Goal: Use online tool/utility: Utilize a website feature to perform a specific function

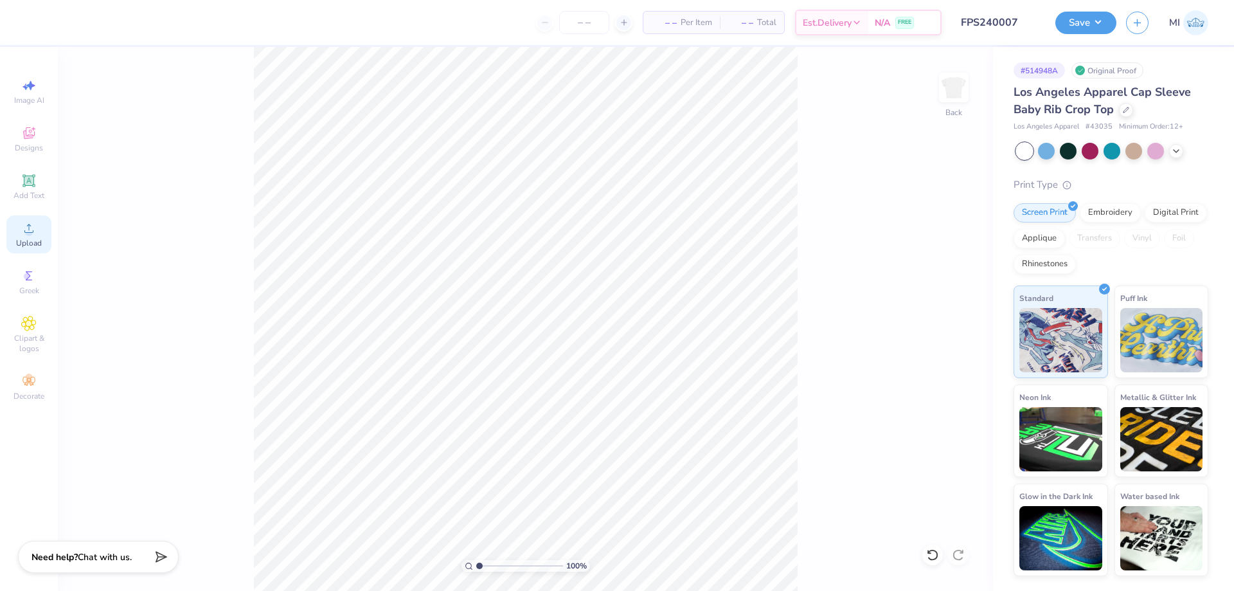
click at [32, 240] on span "Upload" at bounding box center [29, 243] width 26 height 10
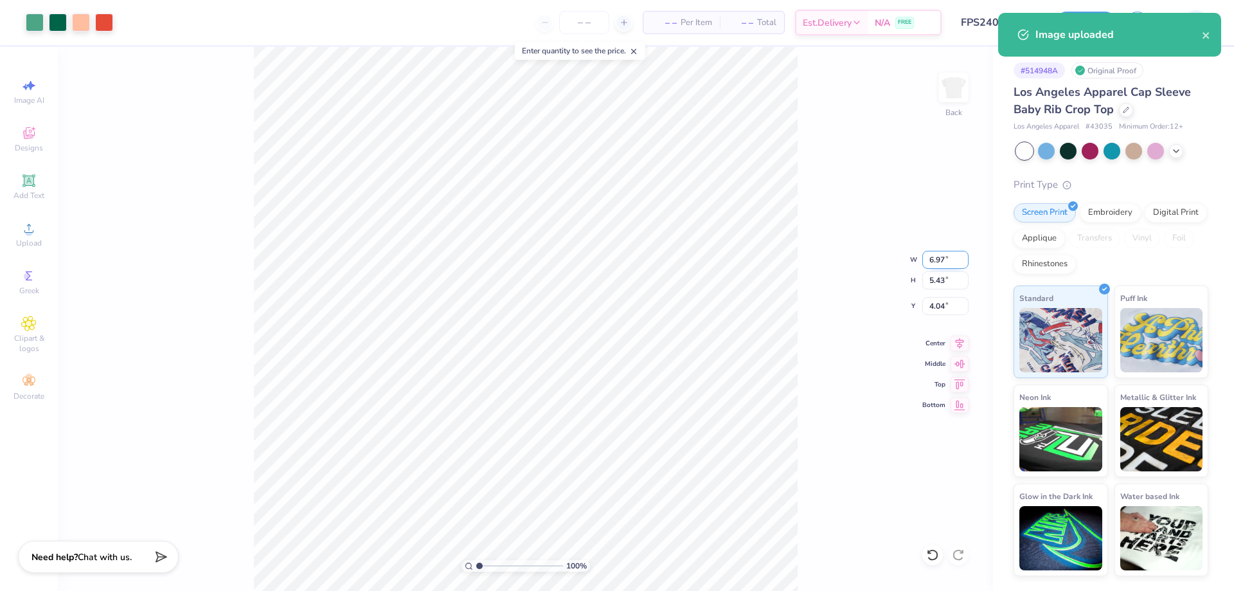
click at [944, 260] on input "6.97" at bounding box center [946, 260] width 46 height 18
click at [937, 304] on input "4.04" at bounding box center [946, 306] width 46 height 18
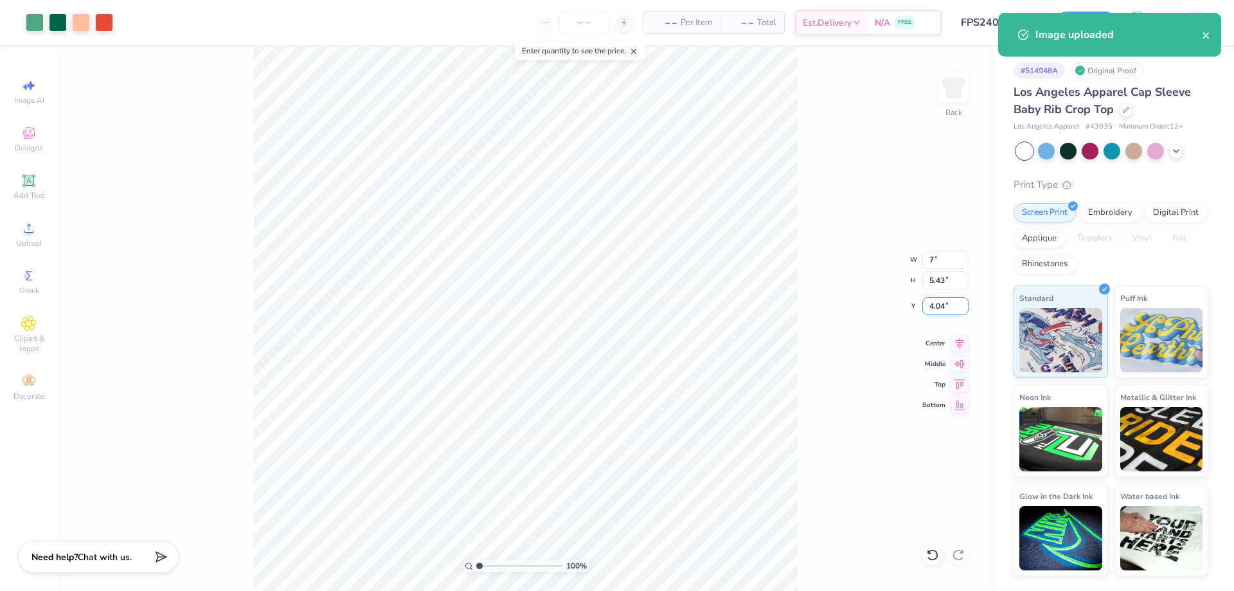
click at [937, 304] on input "4.04" at bounding box center [946, 306] width 46 height 18
type input "7.00"
type input "5.45"
click at [944, 303] on input "4.032" at bounding box center [946, 306] width 46 height 18
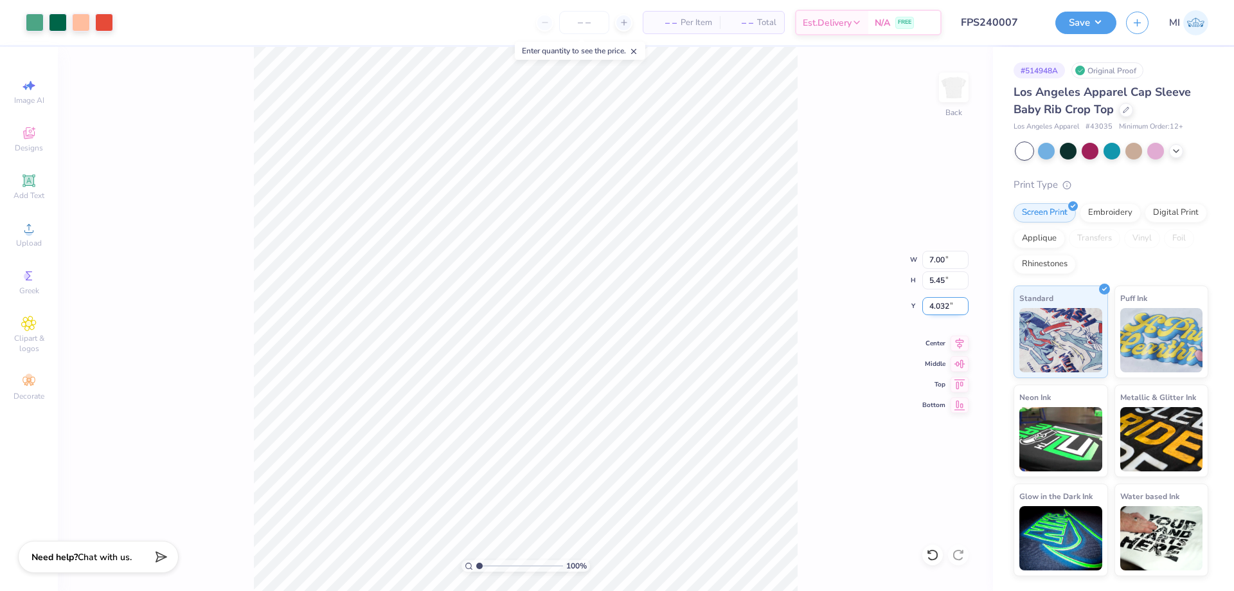
click at [944, 303] on input "4.032" at bounding box center [946, 306] width 46 height 18
type input "2.00"
click at [498, 567] on input "range" at bounding box center [519, 566] width 87 height 12
type input "3.12"
type input "2.82"
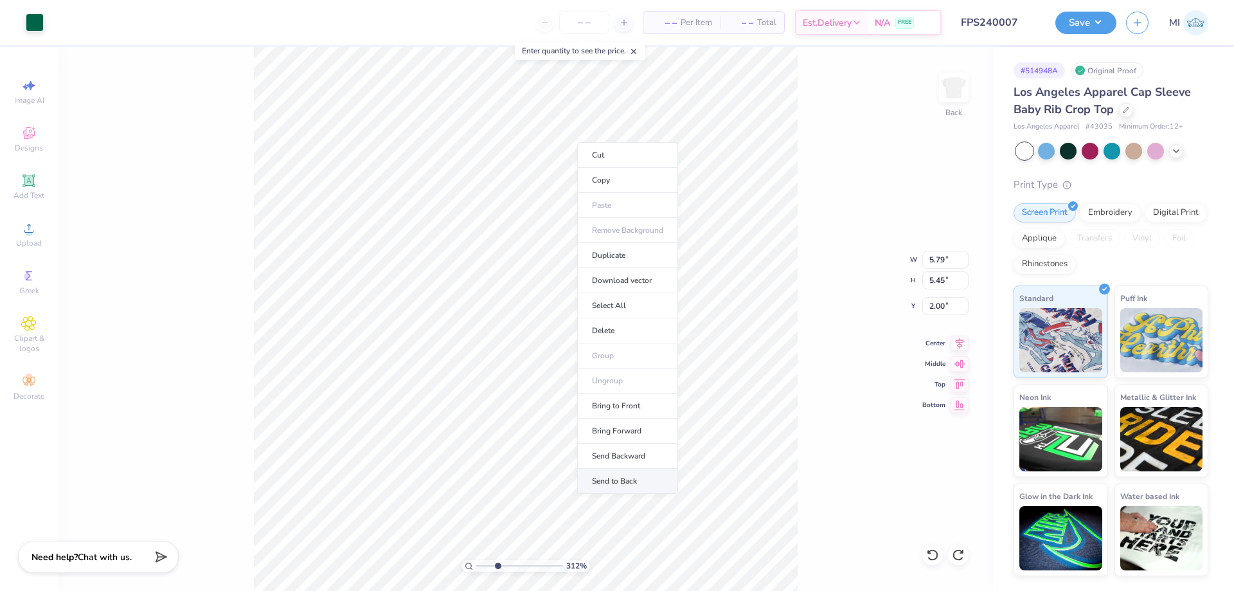
click at [618, 480] on li "Send to Back" at bounding box center [627, 481] width 101 height 25
click at [642, 500] on li "Bring to Front" at bounding box center [629, 499] width 101 height 25
click at [440, 518] on li "Bring Forward" at bounding box center [433, 524] width 101 height 25
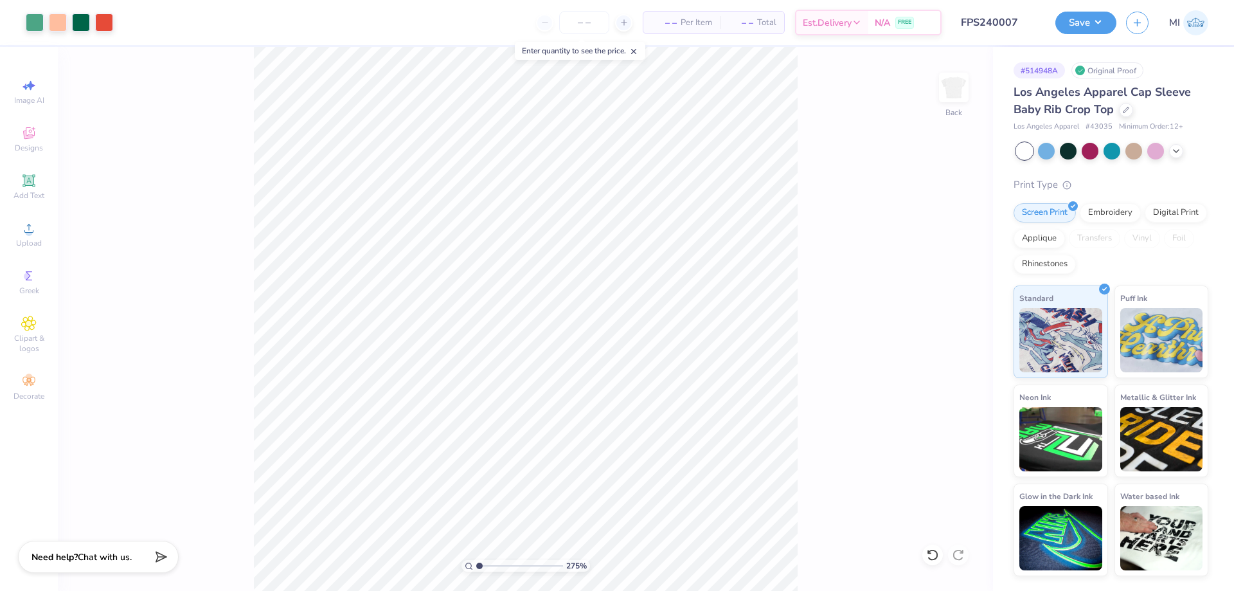
drag, startPoint x: 500, startPoint y: 564, endPoint x: 462, endPoint y: 564, distance: 37.9
click at [476, 564] on input "range" at bounding box center [519, 566] width 87 height 12
drag, startPoint x: 479, startPoint y: 569, endPoint x: 561, endPoint y: 566, distance: 82.4
type input "10"
click at [559, 566] on input "range" at bounding box center [517, 566] width 82 height 12
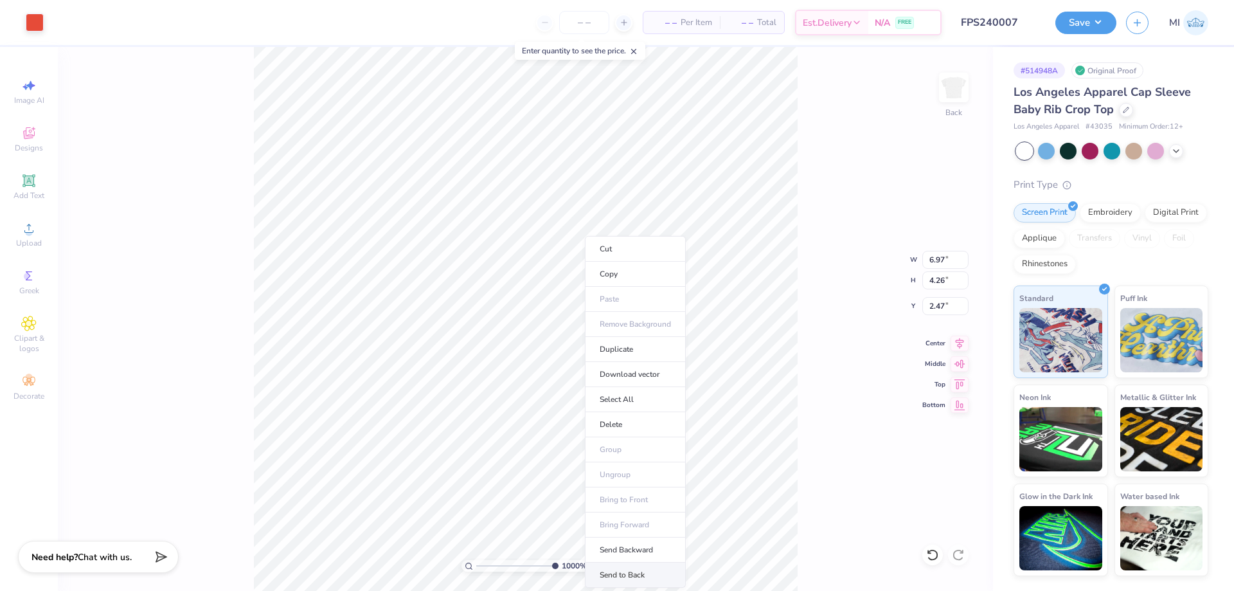
click at [633, 577] on li "Send to Back" at bounding box center [635, 575] width 101 height 25
type input "3.80"
type input "1.48"
type input "4.54"
type input "6.97"
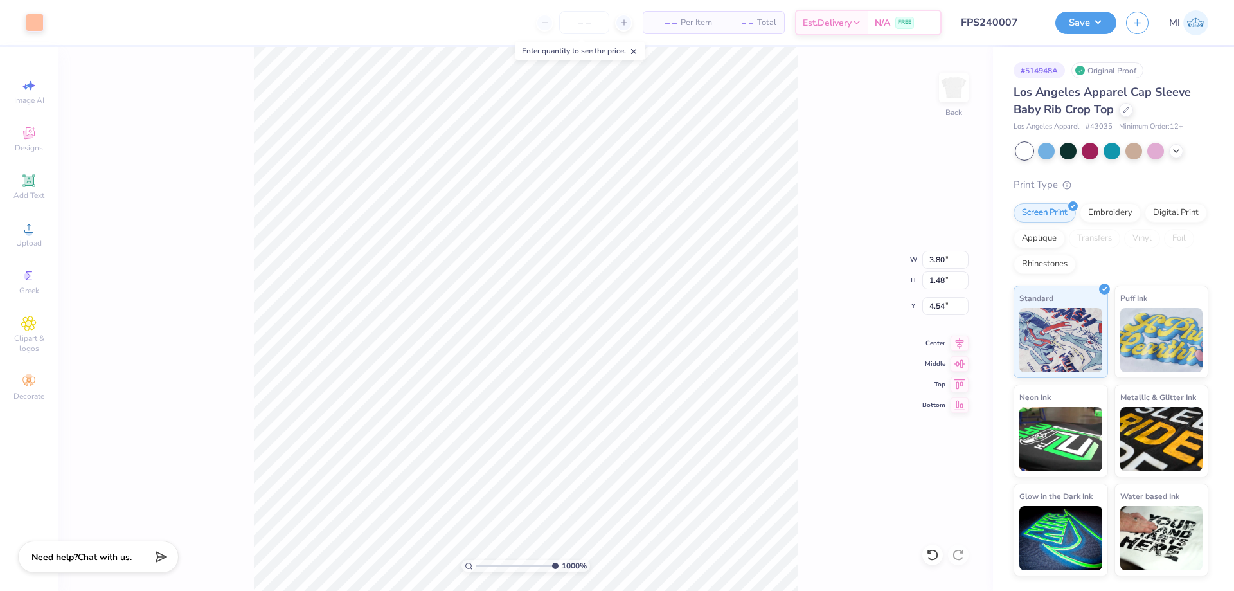
type input "4.26"
type input "2.47"
click at [489, 577] on li "Send to Back" at bounding box center [479, 575] width 101 height 25
type input "6.97"
type input "4.26"
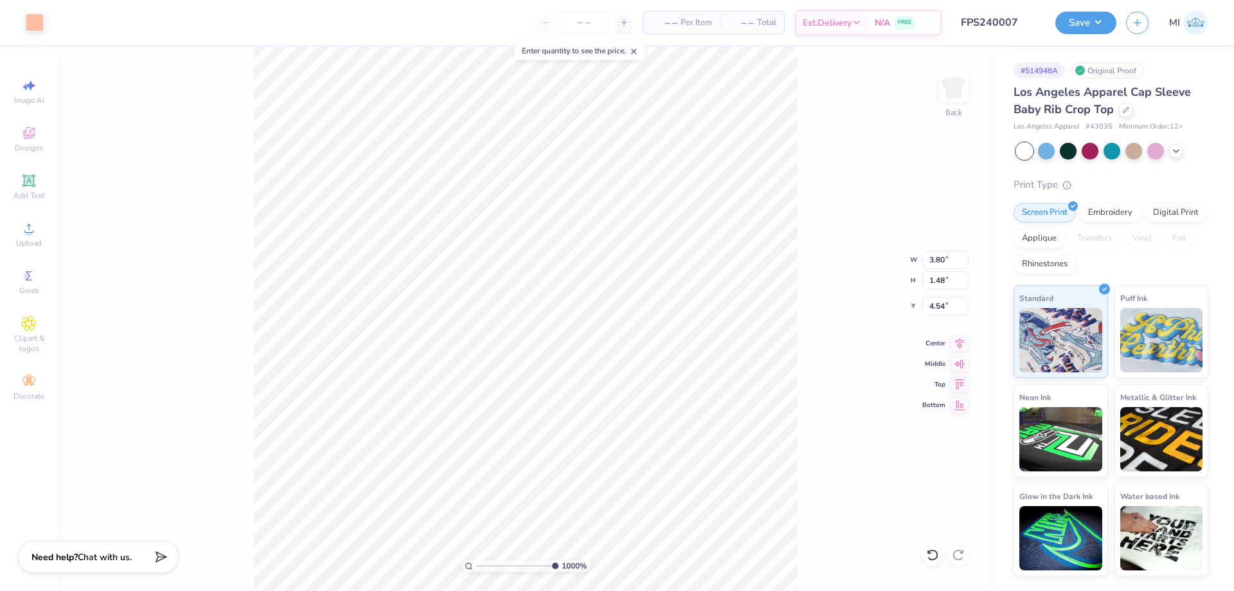
type input "2.47"
click at [653, 503] on li "Bring to Front" at bounding box center [632, 499] width 101 height 25
drag, startPoint x: 500, startPoint y: 562, endPoint x: 465, endPoint y: 561, distance: 34.7
type input "1"
click at [476, 561] on input "range" at bounding box center [519, 566] width 87 height 12
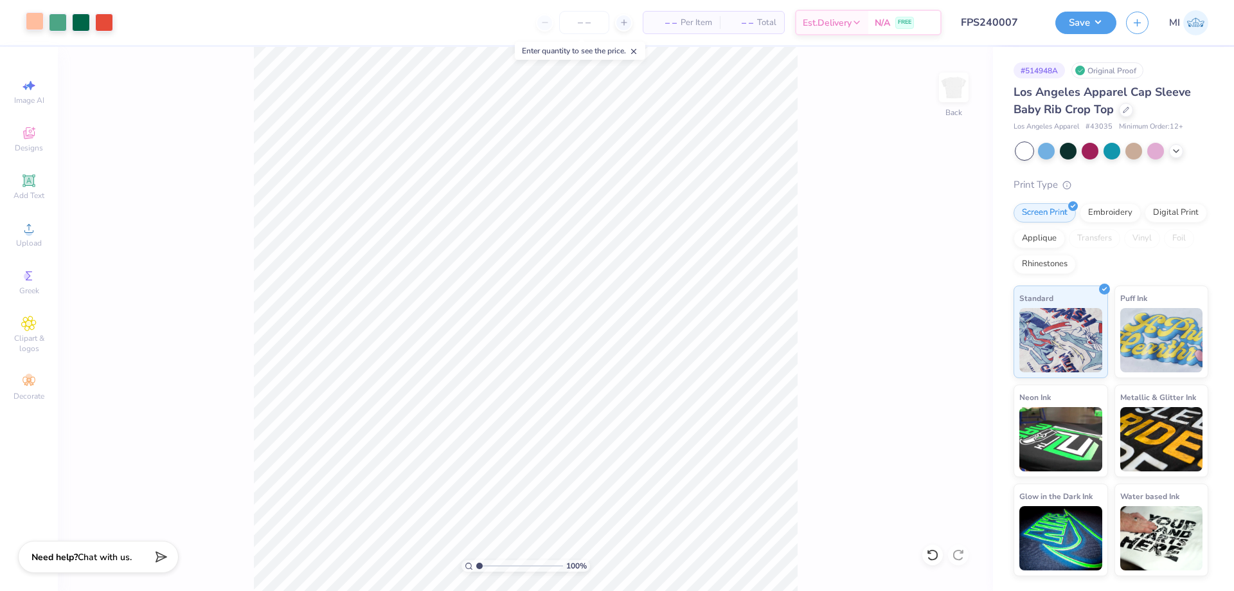
click at [32, 23] on div at bounding box center [35, 21] width 18 height 18
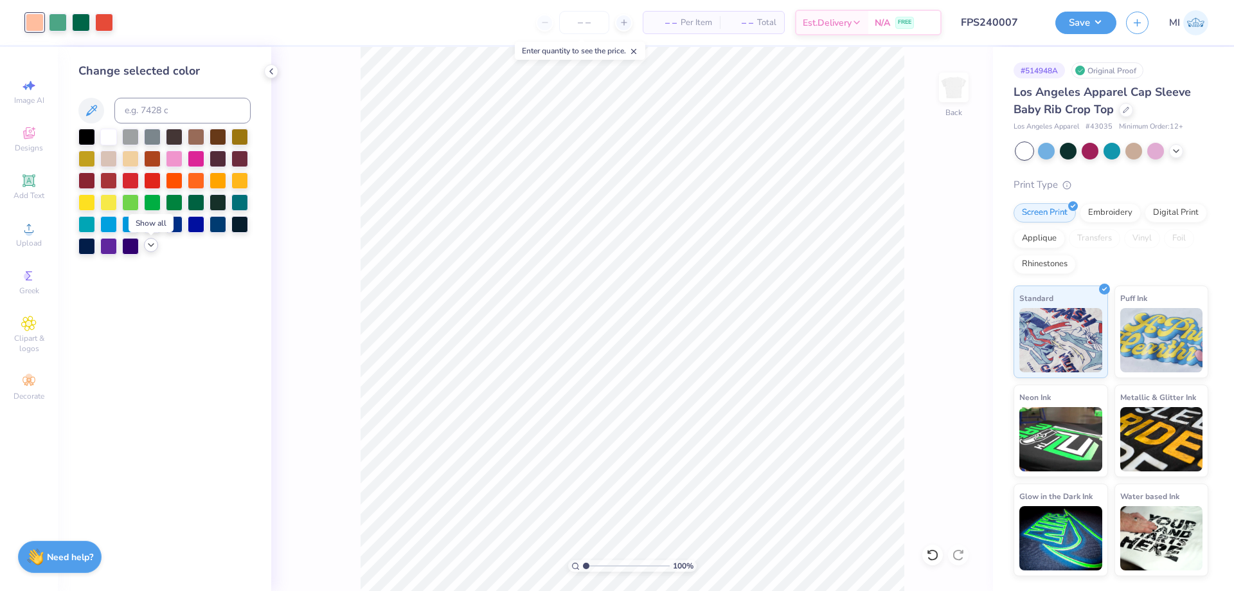
click at [156, 250] on icon at bounding box center [151, 245] width 10 height 10
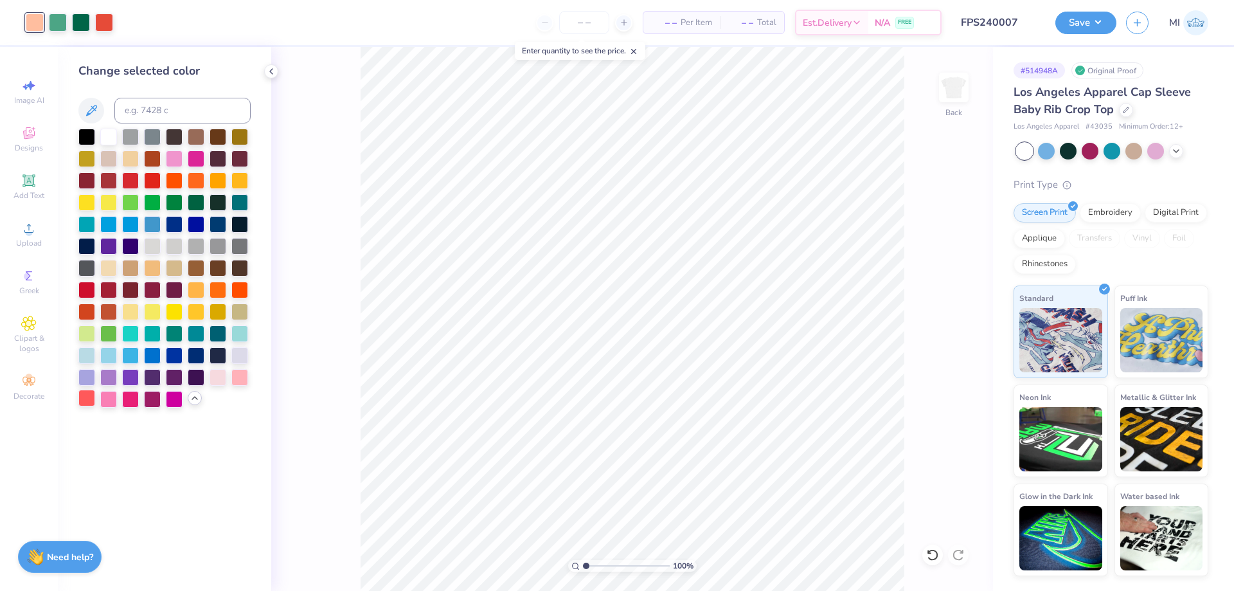
click at [83, 399] on div at bounding box center [86, 398] width 17 height 17
click at [241, 379] on div at bounding box center [239, 376] width 17 height 17
click at [24, 19] on div "Art colors" at bounding box center [56, 22] width 113 height 45
click at [37, 17] on div at bounding box center [35, 23] width 18 height 18
click at [153, 118] on input at bounding box center [182, 111] width 136 height 26
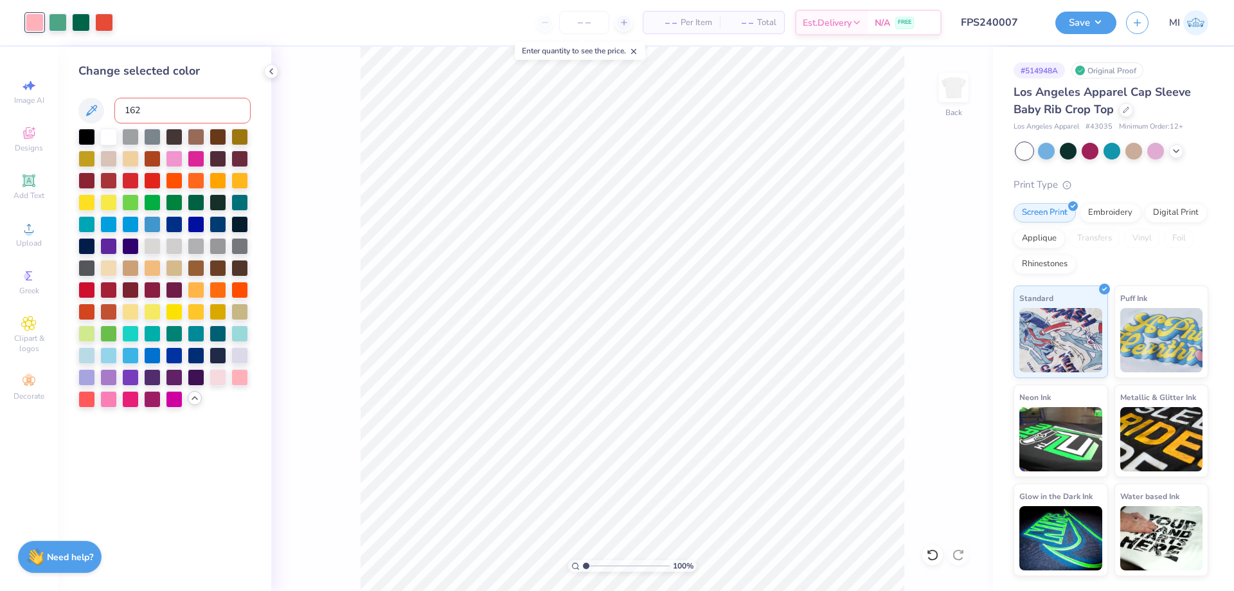
type input "162"
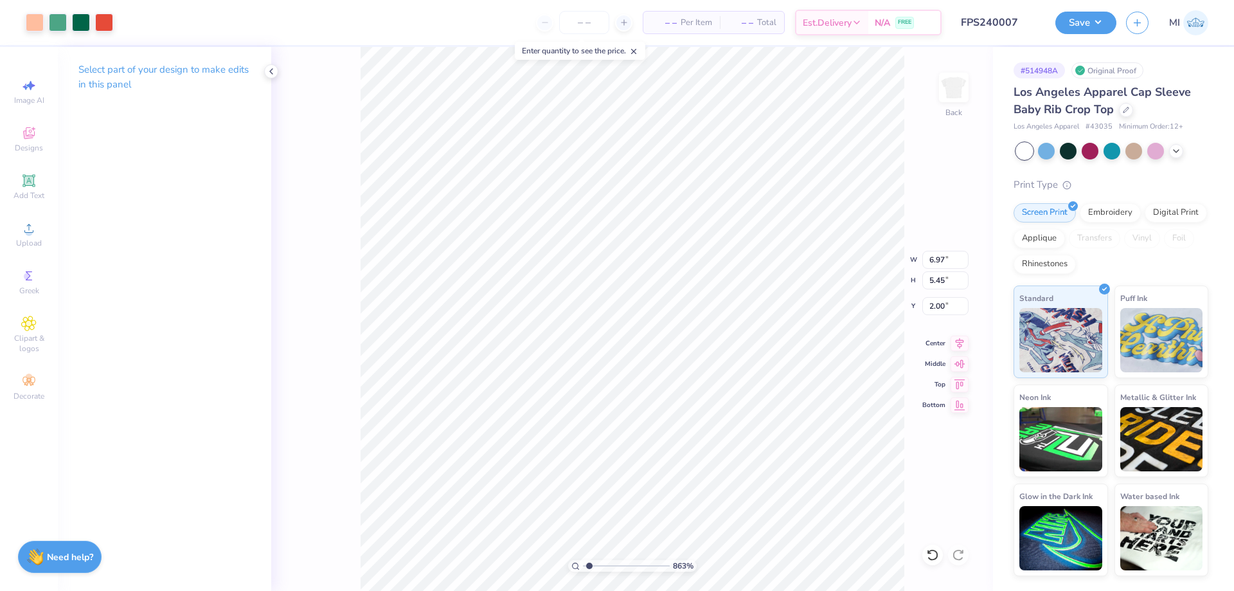
type input "1"
drag, startPoint x: 590, startPoint y: 564, endPoint x: 528, endPoint y: 568, distance: 61.2
click at [583, 568] on input "range" at bounding box center [626, 566] width 87 height 12
click at [1070, 28] on button "Save" at bounding box center [1086, 21] width 61 height 23
click at [721, 446] on li "Group" at bounding box center [723, 449] width 101 height 25
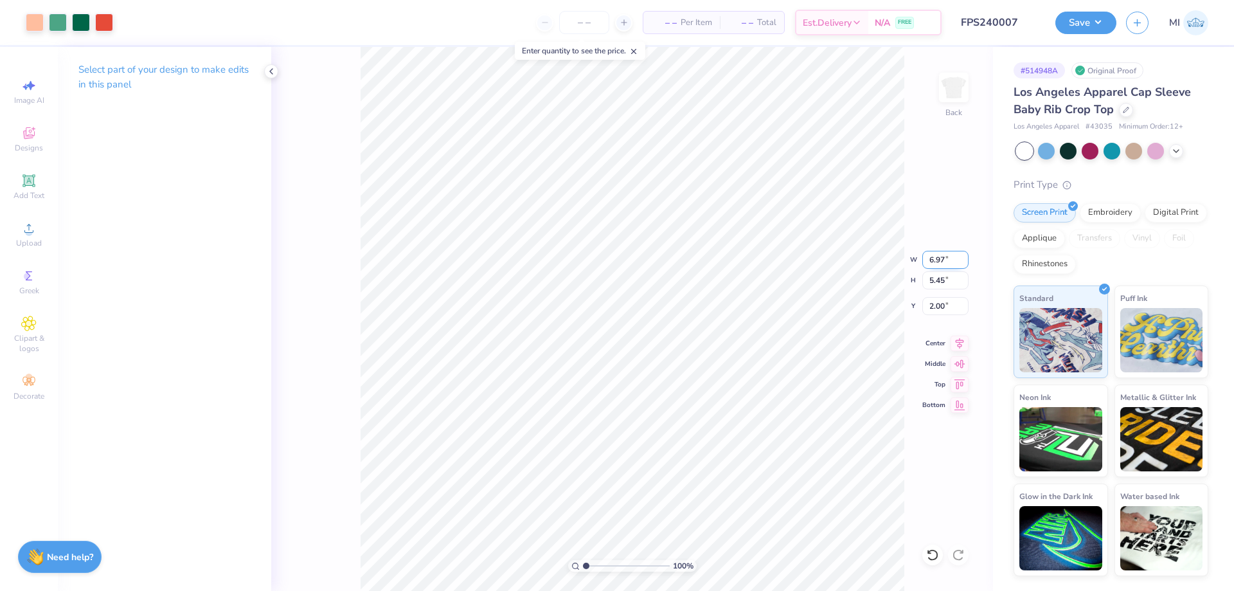
drag, startPoint x: 932, startPoint y: 260, endPoint x: 939, endPoint y: 260, distance: 6.5
click at [939, 260] on input "6.97" at bounding box center [946, 260] width 46 height 18
drag, startPoint x: 938, startPoint y: 260, endPoint x: 907, endPoint y: 268, distance: 31.8
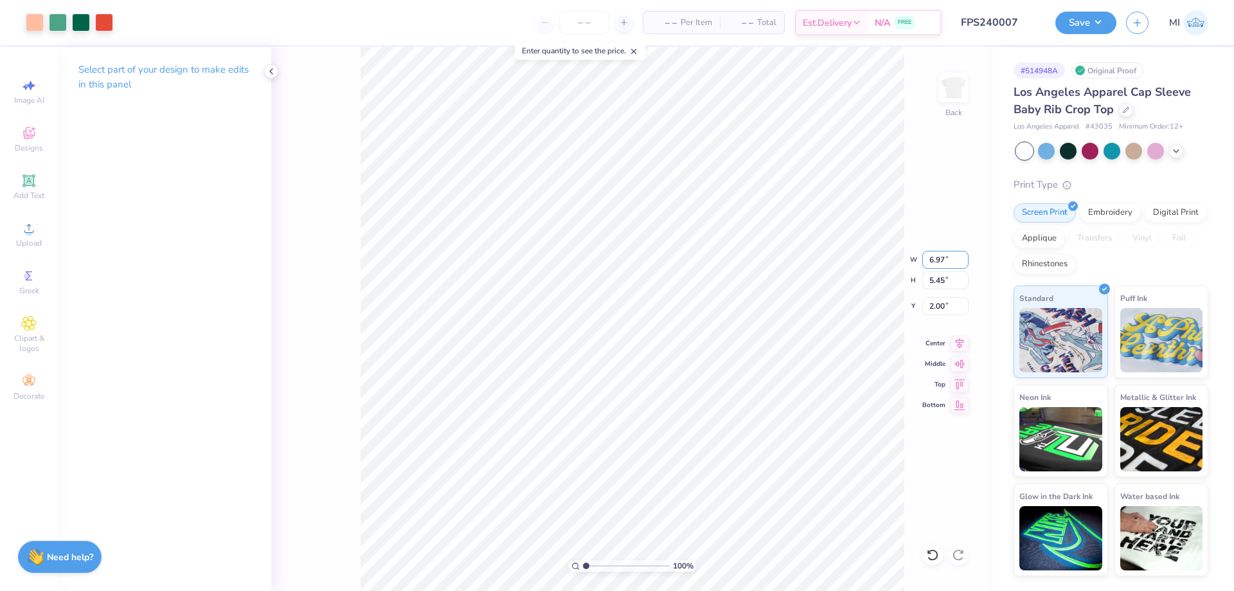
click at [928, 258] on input "6.97" at bounding box center [946, 260] width 46 height 18
type input "7.00"
type input "5.47"
click at [948, 305] on input "1.99" at bounding box center [946, 306] width 46 height 18
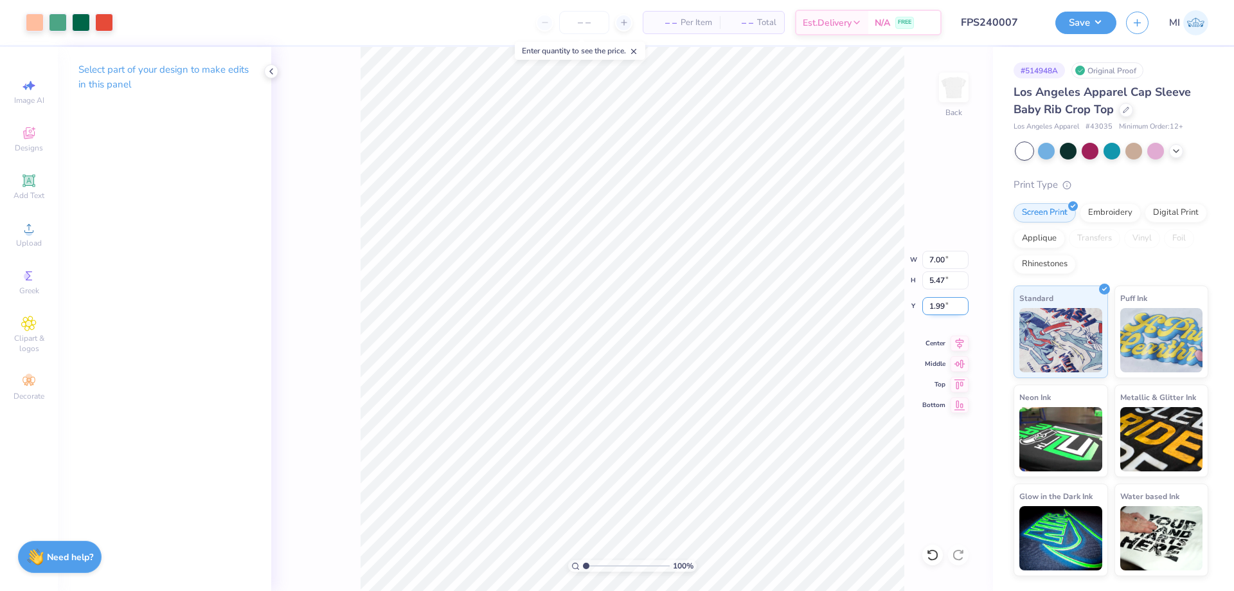
click at [948, 305] on input "1.99" at bounding box center [946, 306] width 46 height 18
type input "2.00"
click at [1082, 24] on button "Save" at bounding box center [1086, 21] width 61 height 23
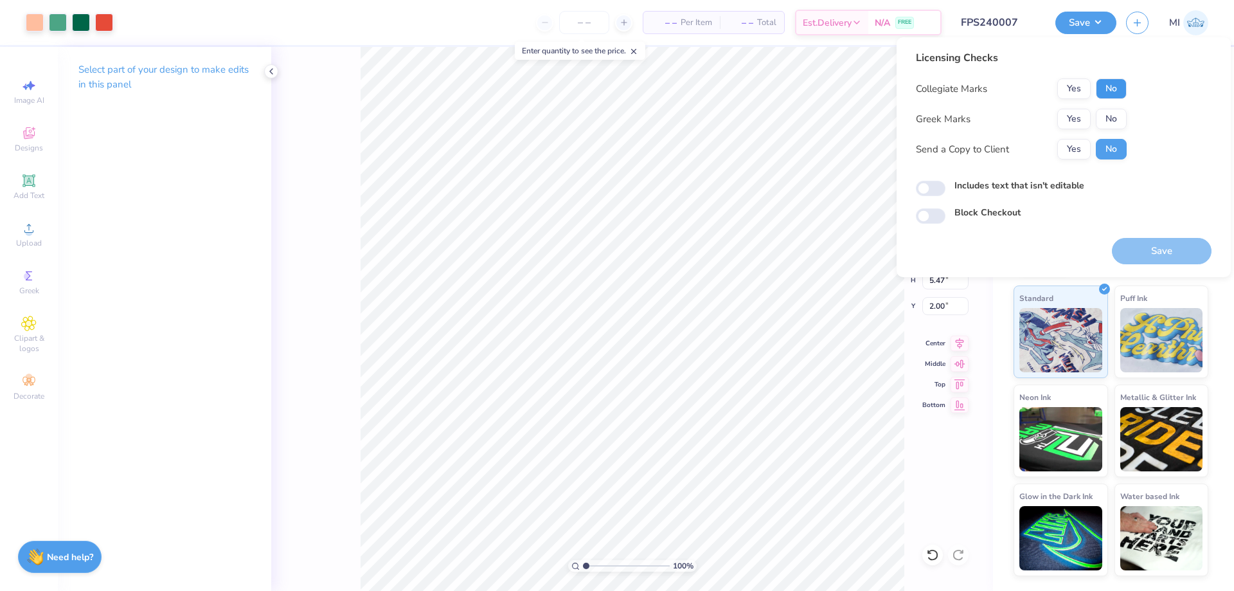
click at [1110, 86] on button "No" at bounding box center [1111, 88] width 31 height 21
click at [1076, 111] on button "Yes" at bounding box center [1074, 119] width 33 height 21
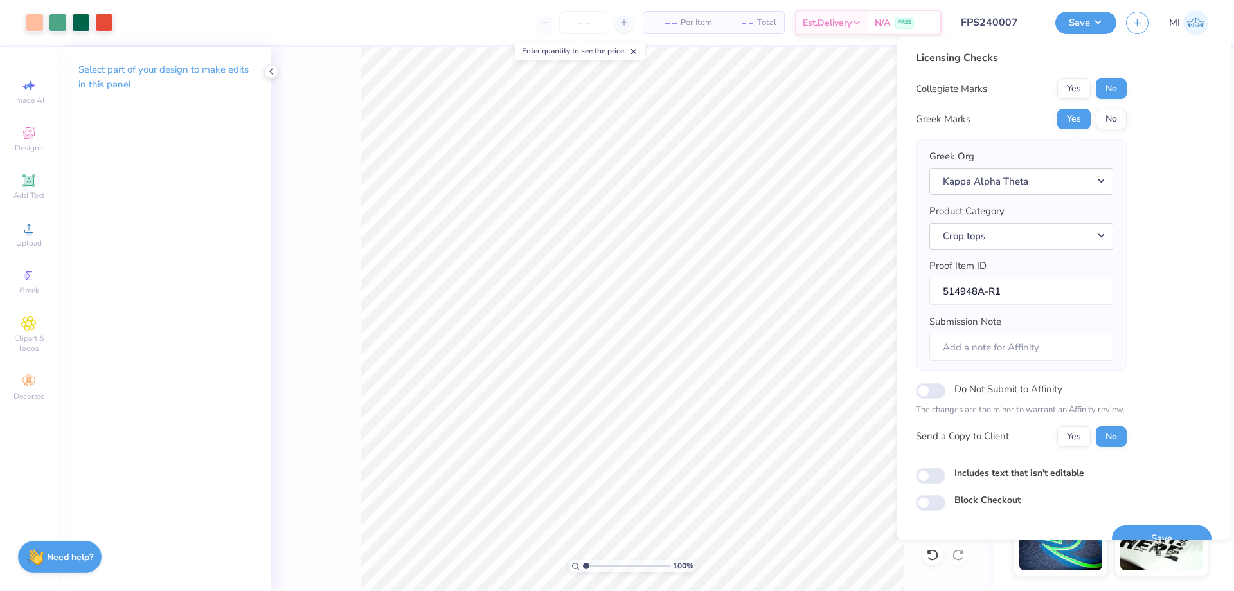
scroll to position [24, 0]
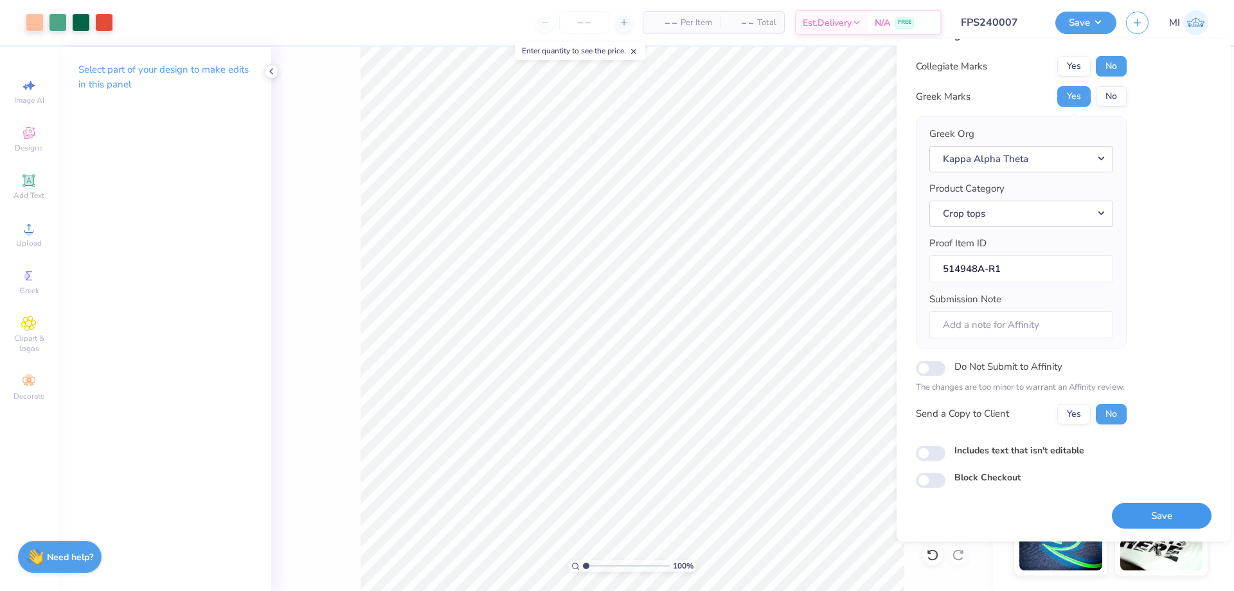
click at [1161, 518] on button "Save" at bounding box center [1162, 516] width 100 height 26
